Goal: Check status: Check status

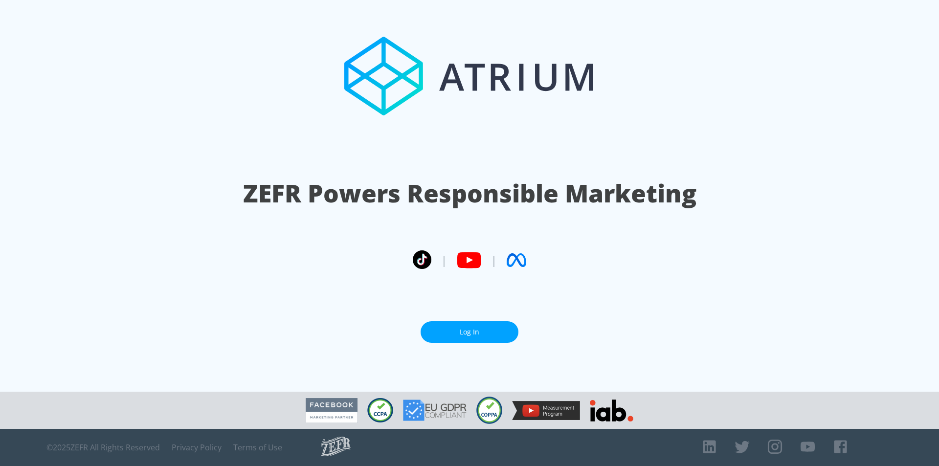
click at [454, 327] on link "Log In" at bounding box center [470, 332] width 98 height 22
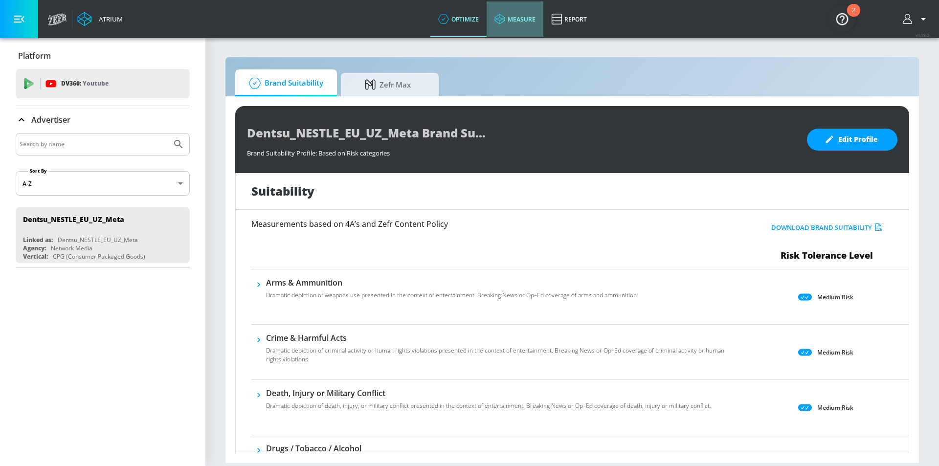
click at [497, 15] on icon at bounding box center [499, 19] width 11 height 11
